Goal: Use online tool/utility: Utilize a website feature to perform a specific function

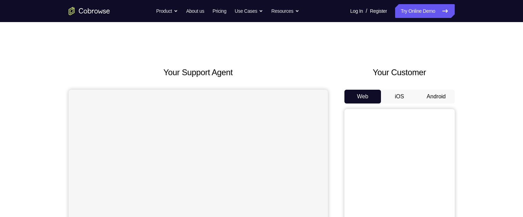
scroll to position [42, 0]
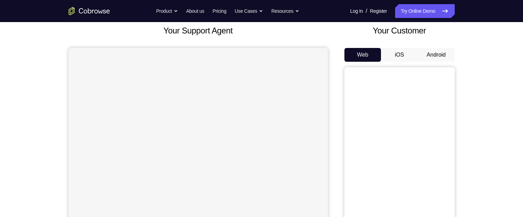
click at [438, 51] on button "Android" at bounding box center [436, 55] width 37 height 14
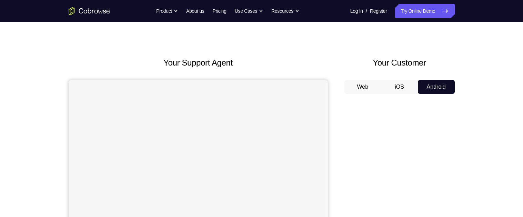
scroll to position [0, 0]
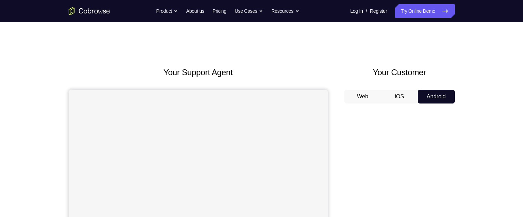
click at [399, 99] on button "iOS" at bounding box center [399, 97] width 37 height 14
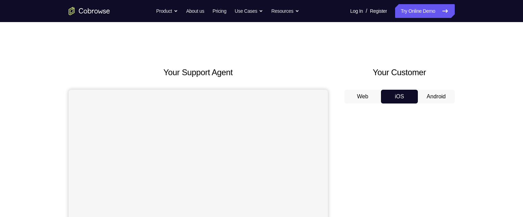
click at [436, 94] on button "Android" at bounding box center [436, 97] width 37 height 14
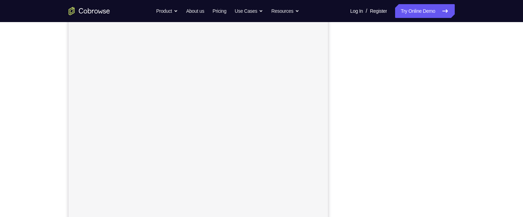
scroll to position [128, 0]
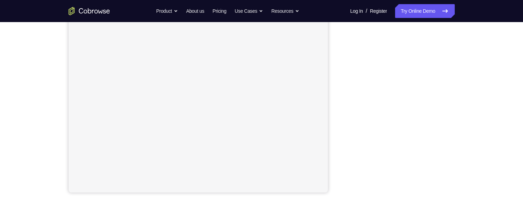
click at [473, 162] on div "Your Support Agent Your Customer Web iOS Android Next Steps We’d be happy to gi…" at bounding box center [261, 121] width 441 height 454
click at [476, 165] on div "Your Support Agent Your Customer Web iOS Android Next Steps We’d be happy to gi…" at bounding box center [261, 121] width 441 height 454
click at [478, 165] on div "Your Support Agent Your Customer Web iOS Android Next Steps We’d be happy to gi…" at bounding box center [261, 121] width 441 height 454
click at [478, 164] on div "Your Support Agent Your Customer Web iOS Android Next Steps We’d be happy to gi…" at bounding box center [261, 121] width 441 height 454
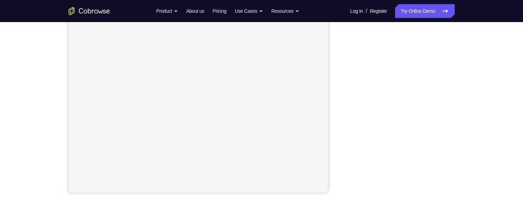
click at [478, 171] on div "Your Support Agent Your Customer Web iOS Android Next Steps We’d be happy to gi…" at bounding box center [261, 121] width 441 height 454
click at [478, 174] on div "Your Support Agent Your Customer Web iOS Android Next Steps We’d be happy to gi…" at bounding box center [261, 121] width 441 height 454
click at [477, 171] on div "Your Support Agent Your Customer Web iOS Android Next Steps We’d be happy to gi…" at bounding box center [261, 121] width 441 height 454
click at [478, 169] on div "Your Support Agent Your Customer Web iOS Android Next Steps We’d be happy to gi…" at bounding box center [261, 121] width 441 height 454
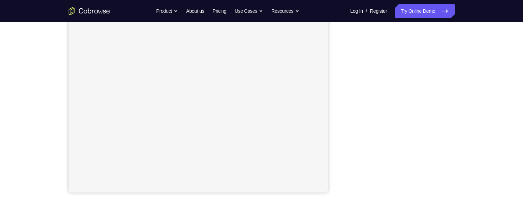
scroll to position [78, 0]
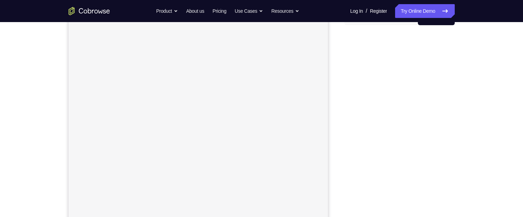
click at [394, 25] on button "iOS" at bounding box center [399, 18] width 37 height 14
click at [436, 25] on button "Android" at bounding box center [436, 18] width 37 height 14
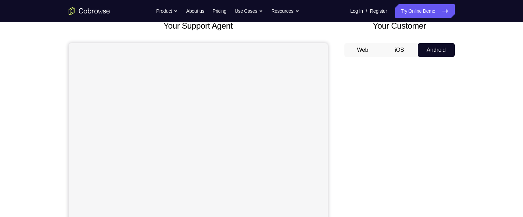
click at [395, 57] on button "iOS" at bounding box center [399, 50] width 37 height 14
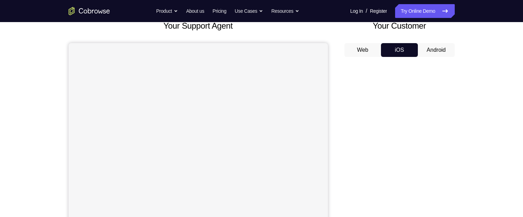
scroll to position [43, 0]
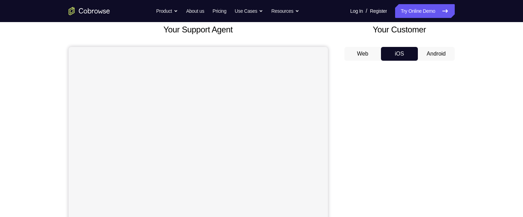
click at [434, 51] on button "Android" at bounding box center [436, 54] width 37 height 14
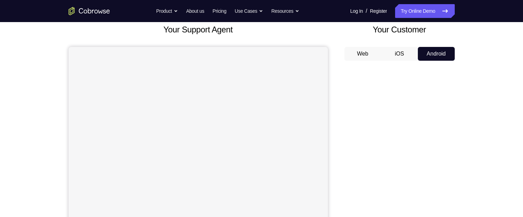
click at [399, 61] on button "iOS" at bounding box center [399, 54] width 37 height 14
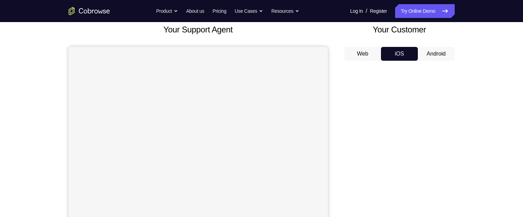
click at [443, 47] on button "Android" at bounding box center [436, 54] width 37 height 14
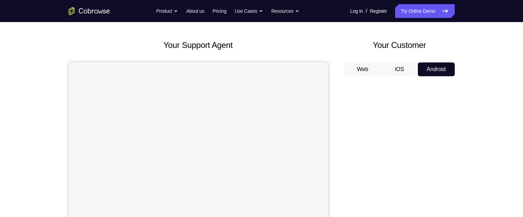
scroll to position [24, 0]
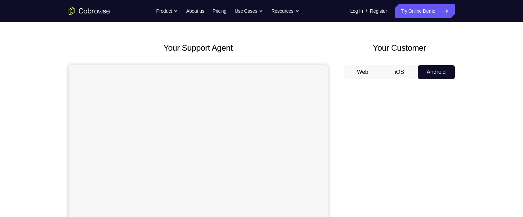
click at [400, 68] on button "iOS" at bounding box center [399, 72] width 37 height 14
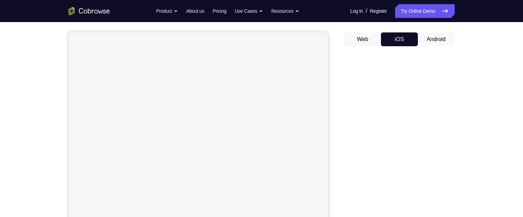
scroll to position [330, 0]
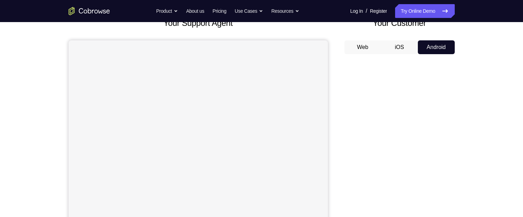
click at [399, 45] on button "iOS" at bounding box center [399, 47] width 37 height 14
click at [399, 49] on button "iOS" at bounding box center [399, 47] width 37 height 14
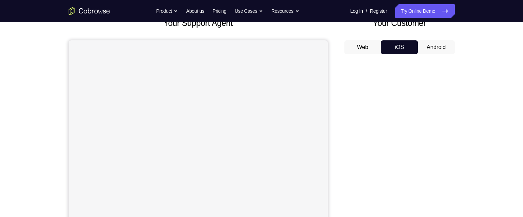
click at [399, 49] on button "iOS" at bounding box center [399, 47] width 37 height 14
click at [399, 44] on button "iOS" at bounding box center [399, 47] width 37 height 14
click at [399, 43] on button "iOS" at bounding box center [399, 47] width 37 height 14
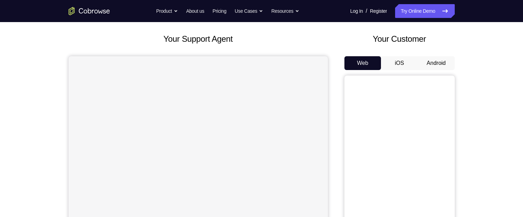
scroll to position [35, 0]
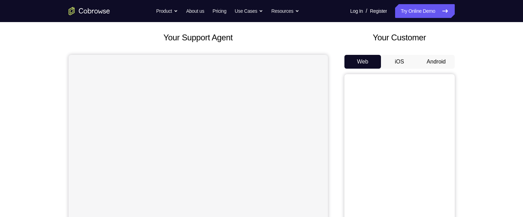
click at [429, 60] on button "Android" at bounding box center [436, 62] width 37 height 14
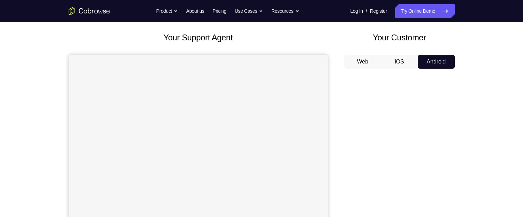
click at [366, 64] on button "Web" at bounding box center [362, 62] width 37 height 14
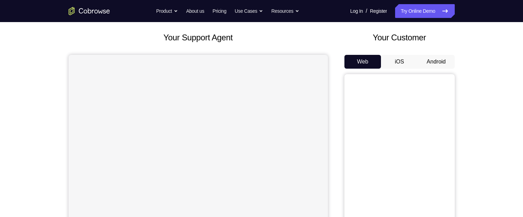
click at [436, 64] on button "Android" at bounding box center [436, 62] width 37 height 14
